Goal: Task Accomplishment & Management: Use online tool/utility

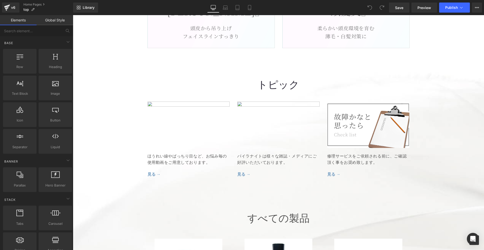
scroll to position [2524, 0]
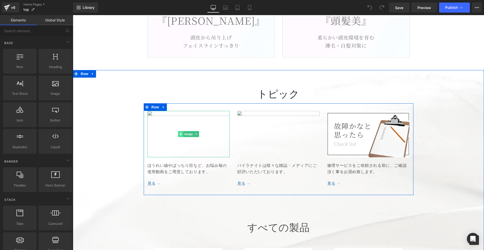
click at [73, 15] on icon at bounding box center [73, 15] width 0 height 0
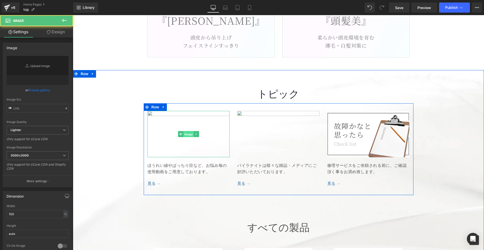
click at [73, 15] on span "Image" at bounding box center [73, 15] width 0 height 0
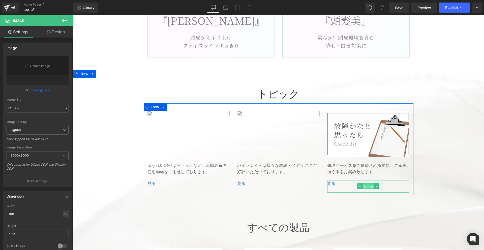
click at [73, 15] on span "Button" at bounding box center [73, 15] width 0 height 0
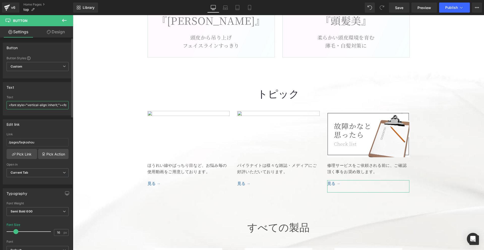
click at [40, 106] on input "<font style="vertical-align: inherit;"><font style="vertical-align: inherit;">見…" at bounding box center [38, 105] width 62 height 8
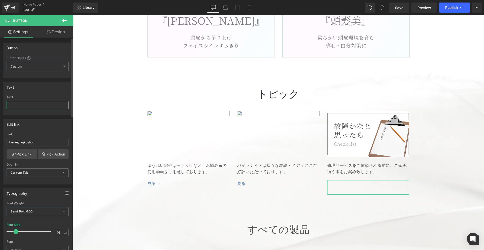
paste input "<font style="vertical-align: inherit;"><font style="vertical-align: inherit;">見…"
type input "<font style="vertical-align: inherit;"><font style="vertical-align: inherit;">見…"
click at [37, 142] on input "/pages/faqkoshou" at bounding box center [38, 142] width 62 height 8
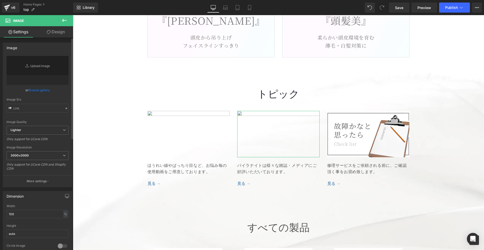
click at [43, 89] on link "Browse gallery" at bounding box center [38, 90] width 21 height 9
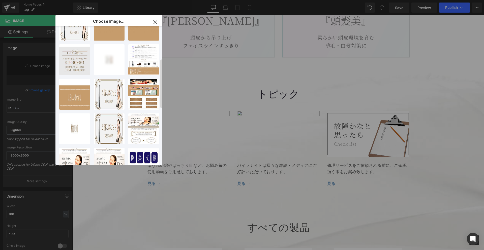
scroll to position [249, 0]
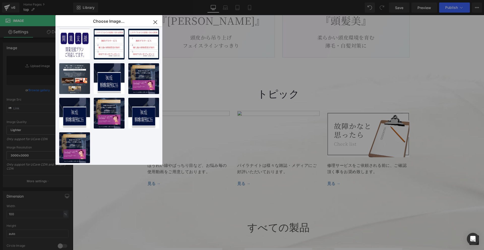
click at [153, 22] on icon "button" at bounding box center [155, 22] width 8 height 8
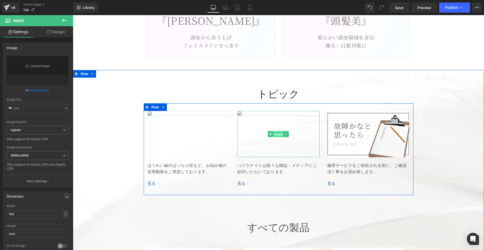
click at [73, 15] on span "Image" at bounding box center [73, 15] width 0 height 0
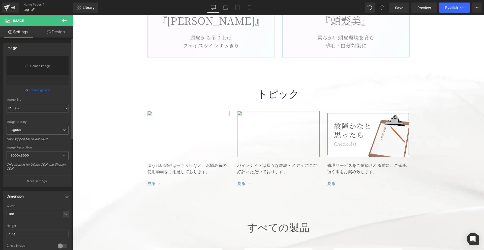
click at [33, 64] on link "Replace Image" at bounding box center [38, 70] width 62 height 29
click at [42, 87] on link "Browse gallery" at bounding box center [38, 90] width 21 height 9
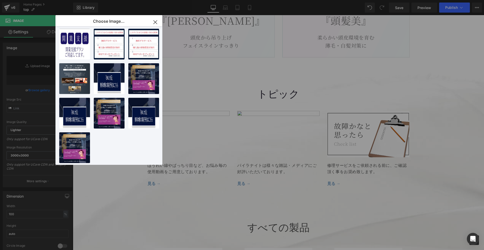
click at [151, 23] on icon "button" at bounding box center [155, 22] width 8 height 8
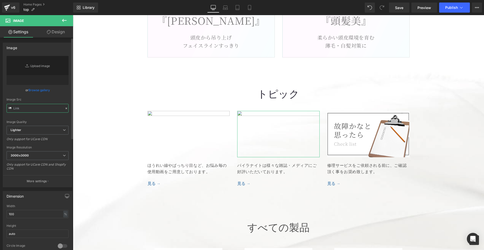
click at [13, 109] on input "text" at bounding box center [38, 108] width 62 height 9
paste input "[URL][DOMAIN_NAME]"
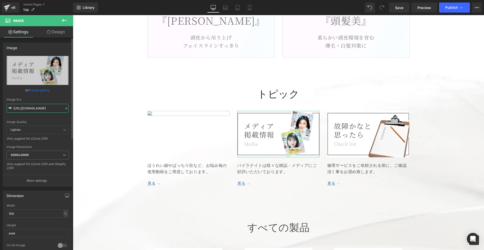
type input "[URL][DOMAIN_NAME]"
click at [37, 101] on div "Image Src" at bounding box center [38, 100] width 62 height 4
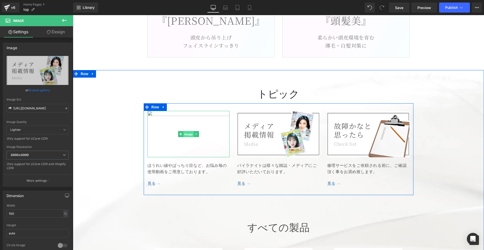
click at [73, 15] on span "Image" at bounding box center [73, 15] width 0 height 0
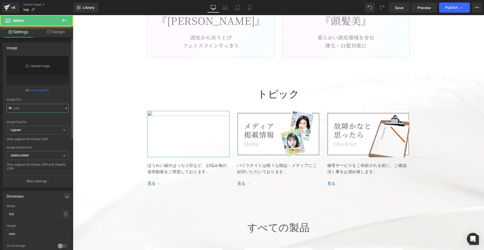
click at [37, 107] on input "text" at bounding box center [38, 108] width 62 height 9
paste input "[URL][DOMAIN_NAME]"
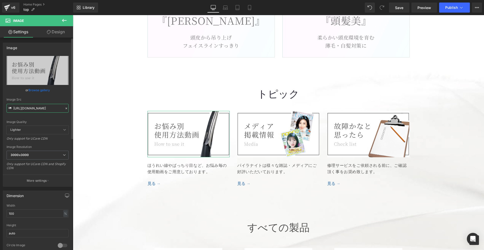
type input "[URL][DOMAIN_NAME]"
click at [48, 102] on div "Image Src [URL][DOMAIN_NAME]" at bounding box center [38, 105] width 62 height 15
click at [397, 7] on span "Save" at bounding box center [399, 7] width 8 height 5
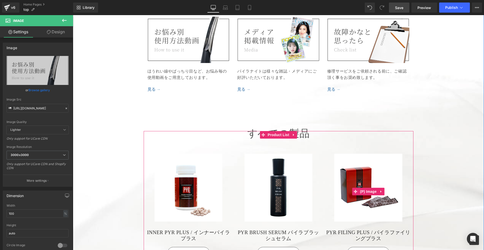
scroll to position [2612, 0]
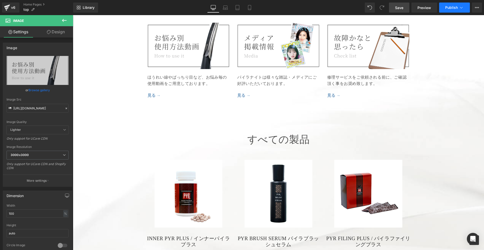
click at [444, 7] on button "Publish" at bounding box center [454, 8] width 31 height 10
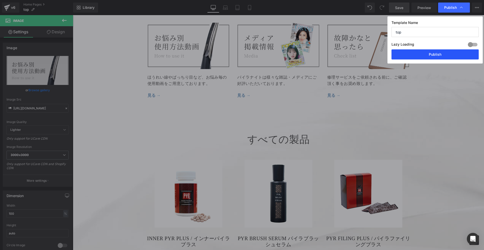
click at [416, 55] on button "Publish" at bounding box center [434, 54] width 87 height 10
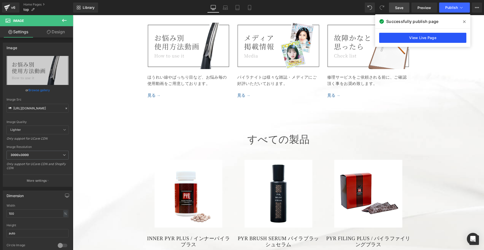
click at [400, 34] on link "View Live Page" at bounding box center [422, 38] width 87 height 10
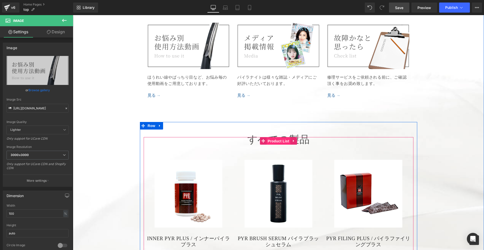
click at [73, 15] on span "Product List" at bounding box center [73, 15] width 0 height 0
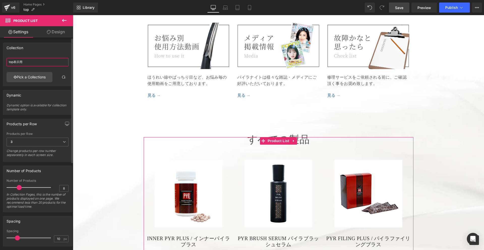
click at [39, 59] on input "top表示用" at bounding box center [38, 62] width 62 height 8
click at [39, 51] on div "Collection" at bounding box center [37, 48] width 69 height 10
click at [30, 74] on link "Pick a Collections" at bounding box center [30, 77] width 46 height 10
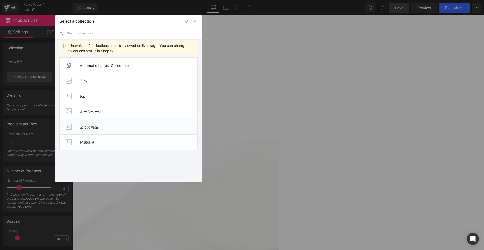
click at [81, 125] on span "全ての商品" at bounding box center [138, 127] width 117 height 4
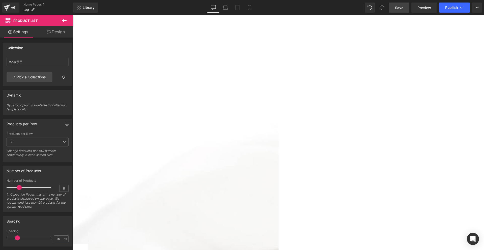
scroll to position [2897, 0]
click at [19, 75] on link "Pick a Collections" at bounding box center [30, 77] width 46 height 10
click at [32, 0] on div "Product List You are previewing how the will restyle your page. You can not edi…" at bounding box center [242, 0] width 484 height 0
click at [450, 6] on span "Publish" at bounding box center [451, 8] width 13 height 4
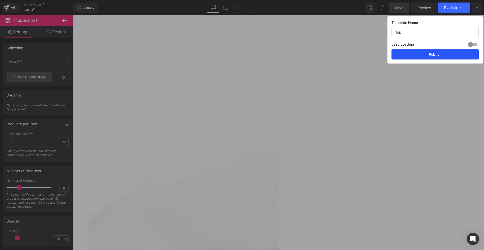
click at [419, 56] on button "Publish" at bounding box center [434, 54] width 87 height 10
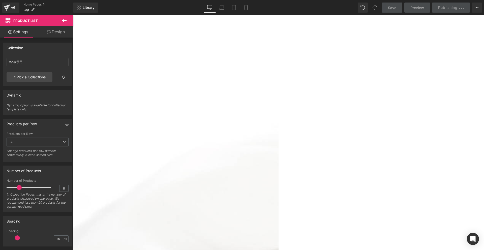
scroll to position [2584, 0]
click at [73, 15] on span "Row" at bounding box center [73, 15] width 0 height 0
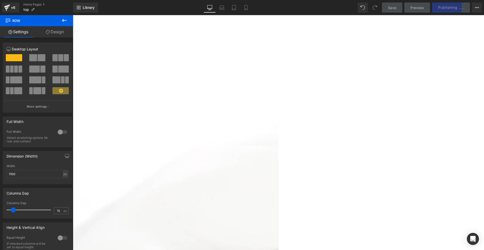
click at [73, 15] on icon at bounding box center [73, 15] width 0 height 0
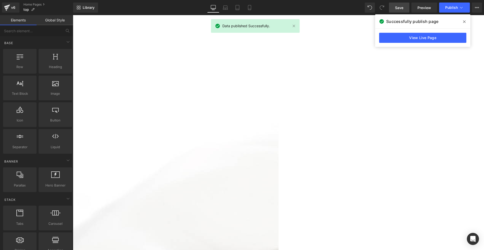
click at [399, 7] on span "Save" at bounding box center [399, 7] width 8 height 5
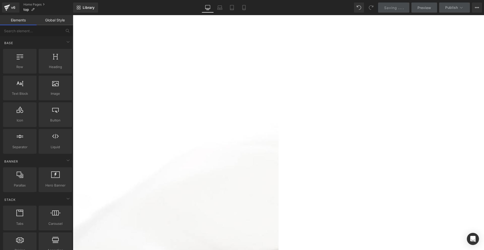
scroll to position [2500, 0]
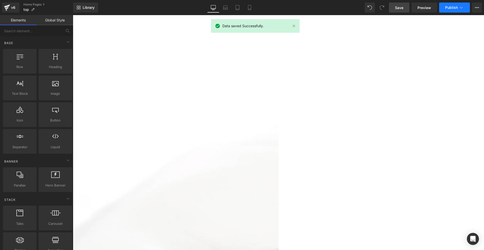
click at [449, 9] on span "Publish" at bounding box center [451, 8] width 13 height 4
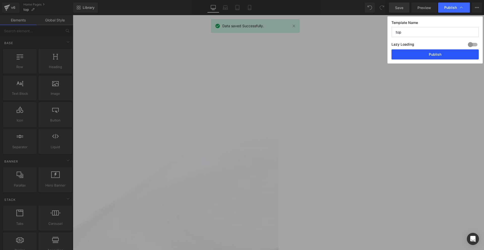
click at [422, 50] on button "Publish" at bounding box center [434, 54] width 87 height 10
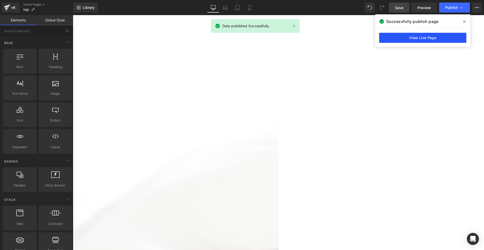
click at [414, 38] on link "View Live Page" at bounding box center [422, 38] width 87 height 10
